Goal: Information Seeking & Learning: Learn about a topic

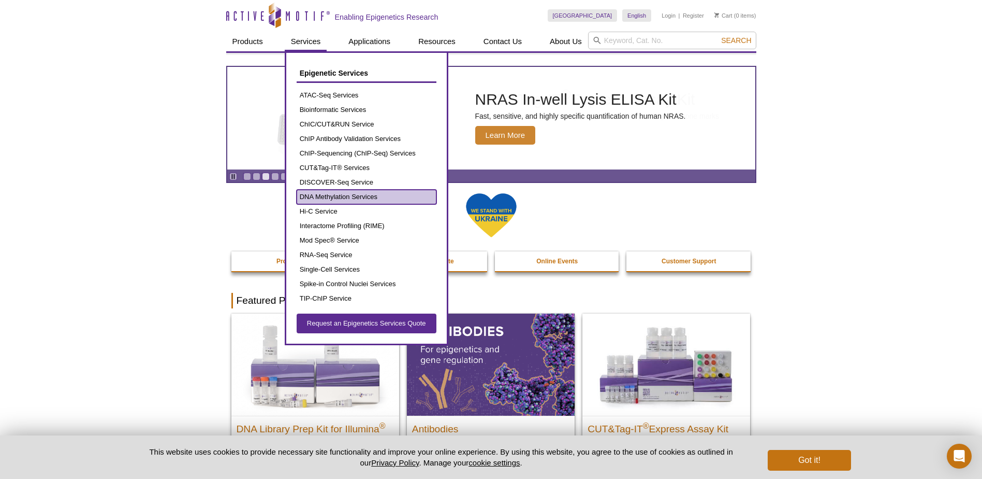
click at [363, 198] on link "DNA Methylation Services" at bounding box center [367, 197] width 140 height 15
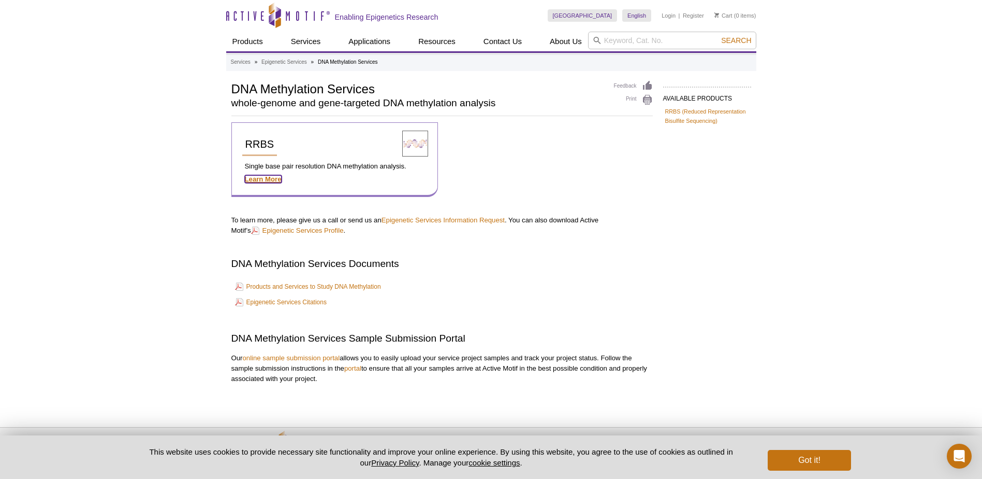
click at [266, 183] on strong "Learn More" at bounding box center [263, 179] width 37 height 8
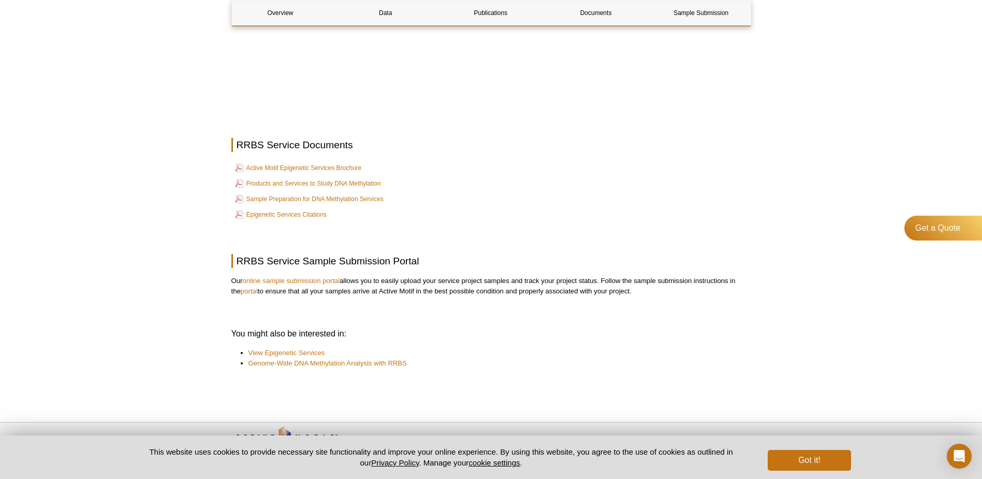
scroll to position [1864, 0]
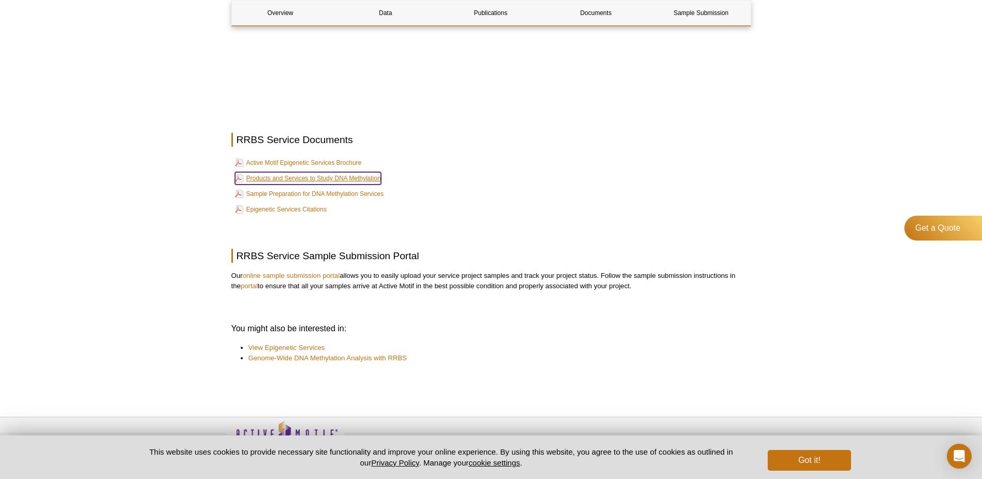
click at [336, 174] on link "Products and Services to Study DNA Methylation" at bounding box center [308, 178] width 146 height 12
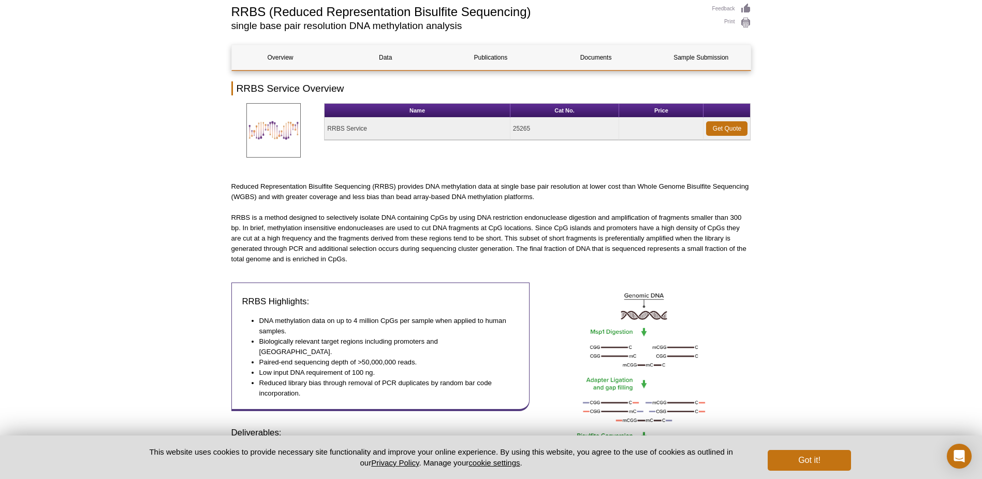
scroll to position [0, 0]
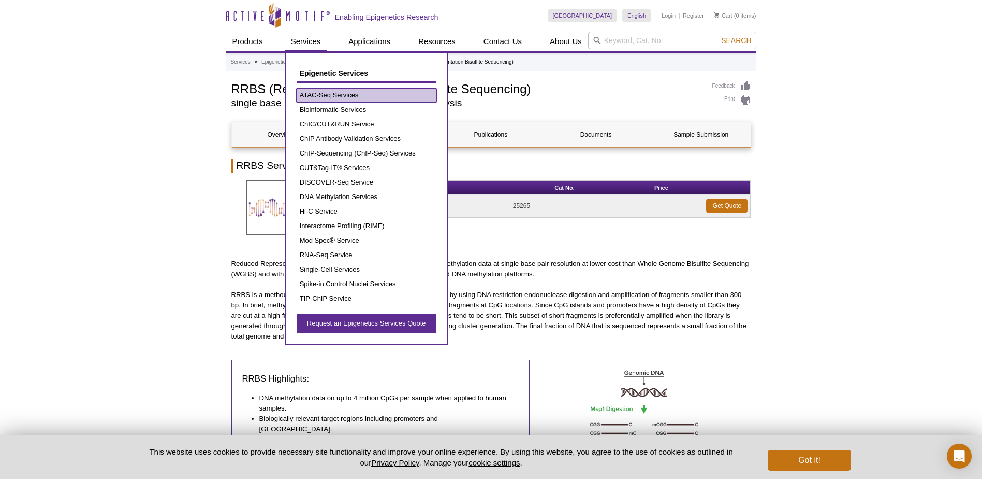
click at [373, 96] on link "ATAC-Seq Services" at bounding box center [367, 95] width 140 height 15
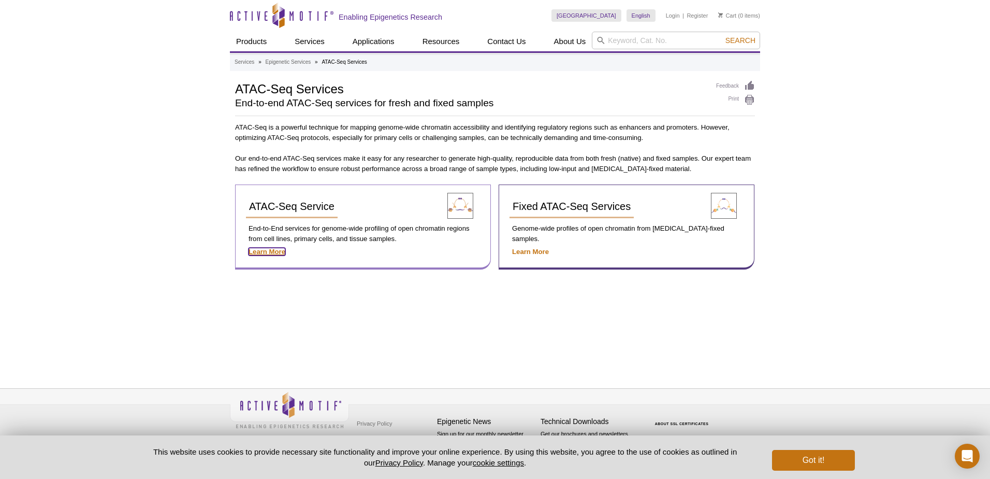
click at [264, 254] on strong "Learn More" at bounding box center [267, 252] width 37 height 8
